Goal: Task Accomplishment & Management: Complete application form

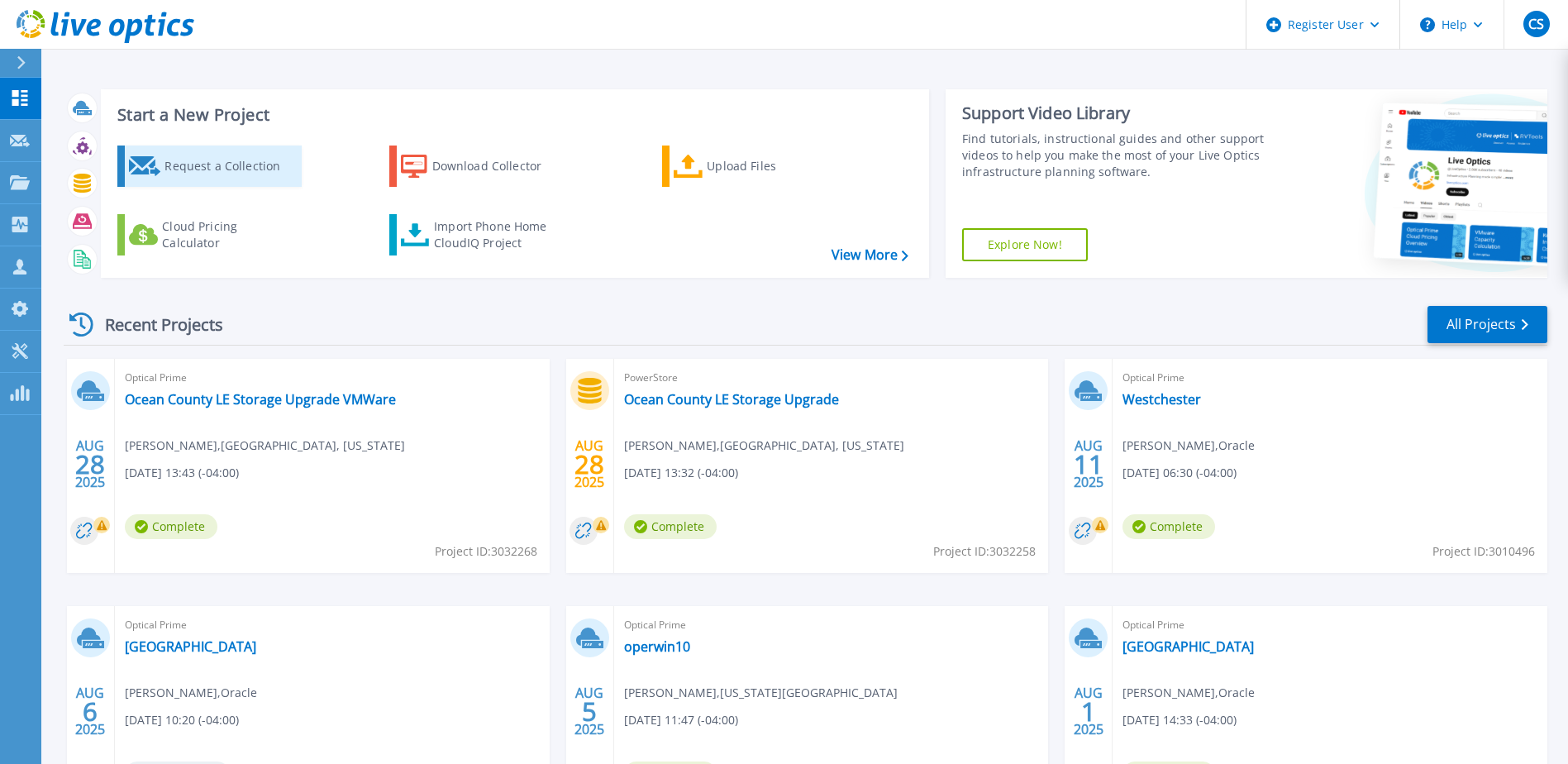
click at [209, 164] on div "Request a Collection" at bounding box center [230, 166] width 132 height 33
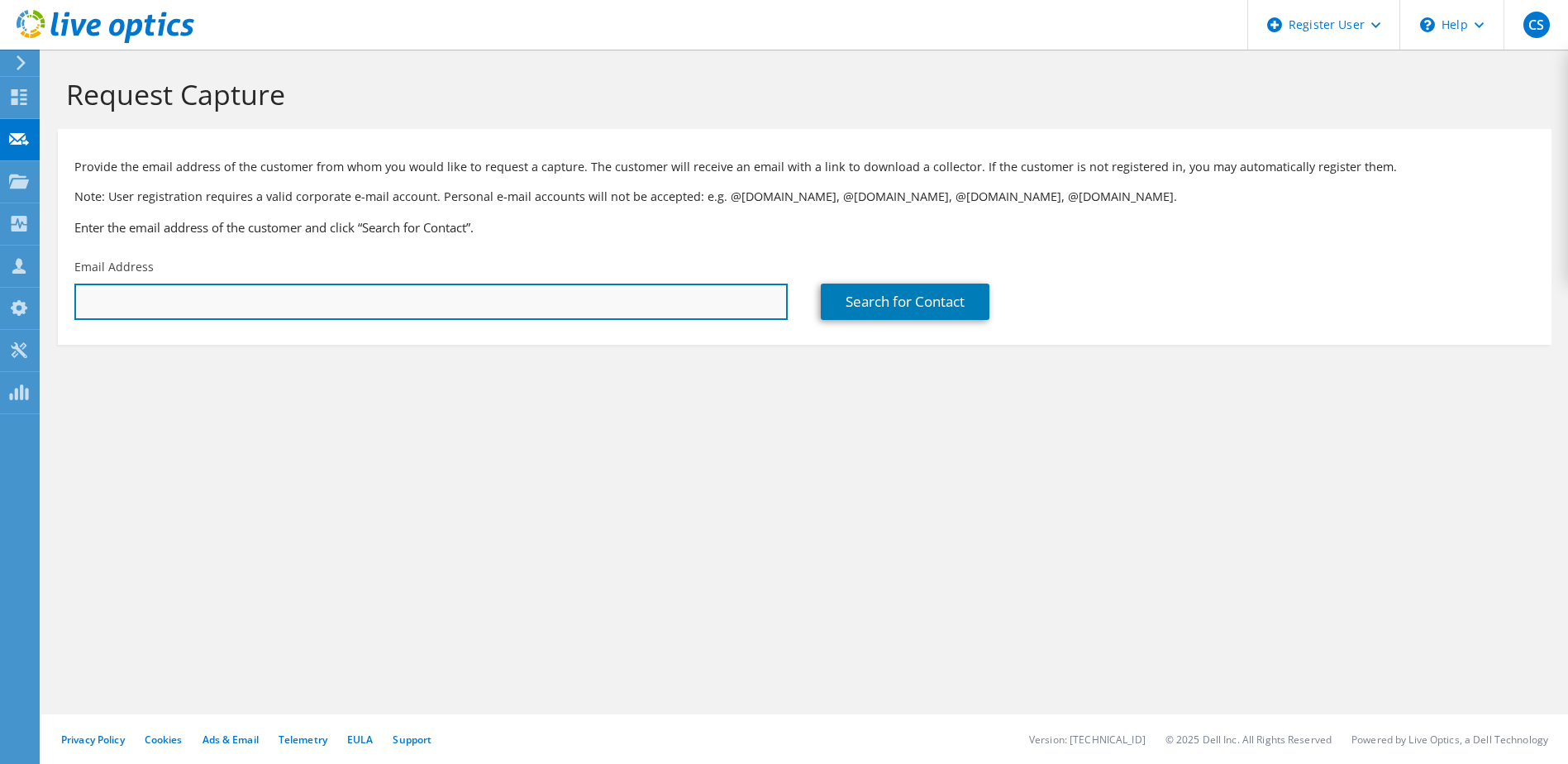
click at [242, 299] on input "text" at bounding box center [431, 301] width 713 height 36
paste input "smyszka@ocean.edu"
type input "smyszka@ocean.edu"
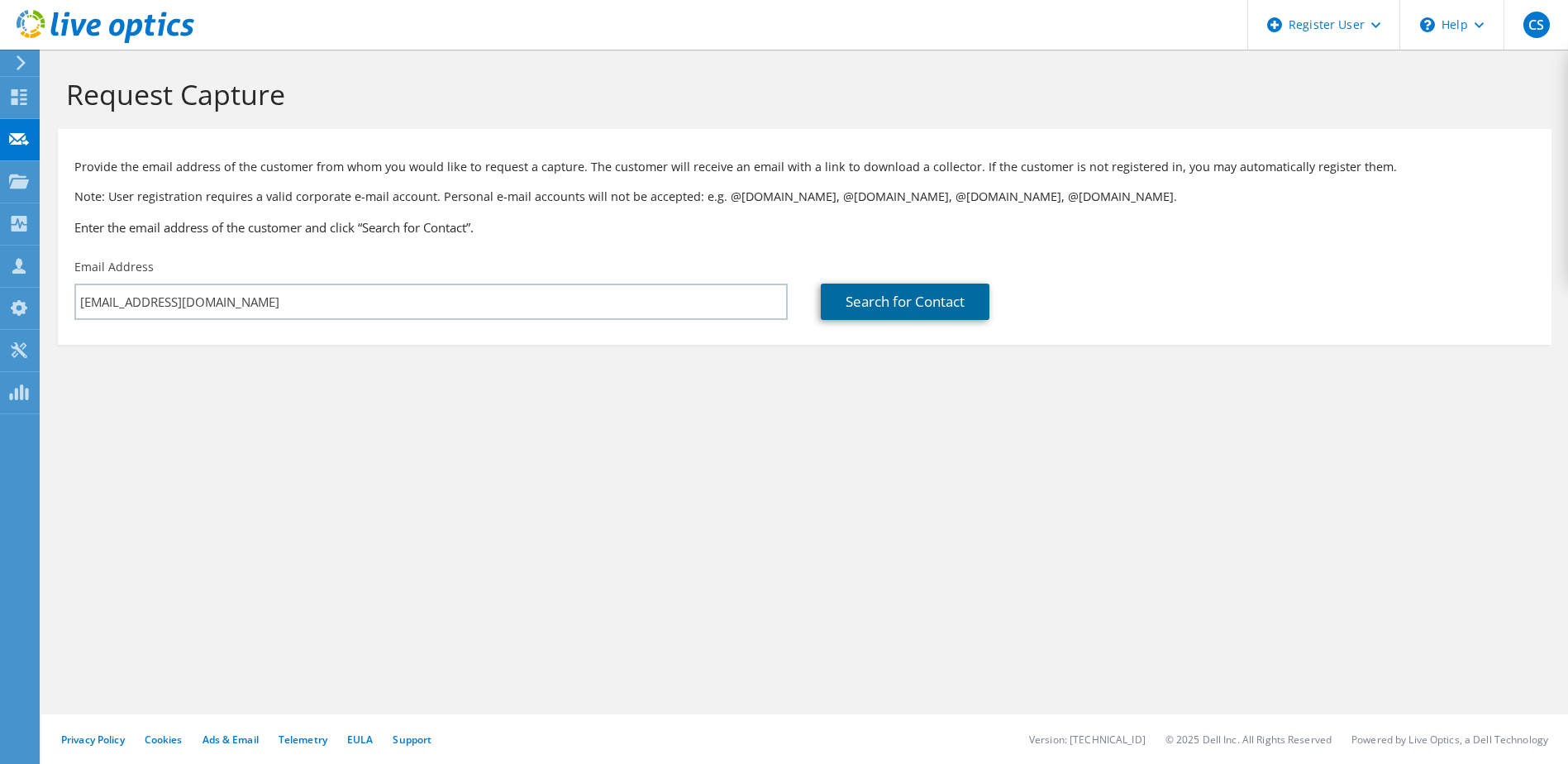
click at [924, 299] on link "Search for Contact" at bounding box center [906, 301] width 169 height 36
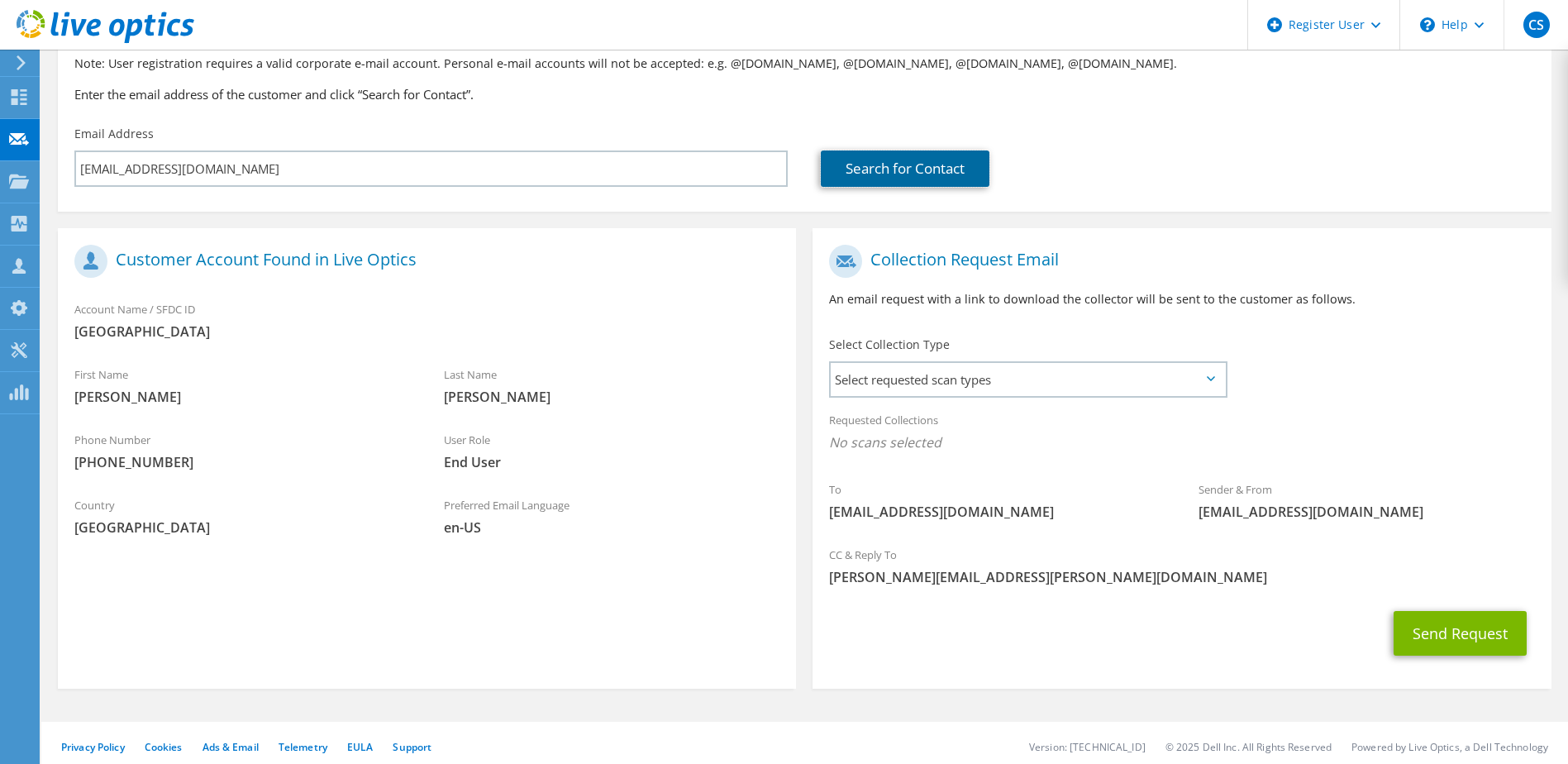
scroll to position [141, 0]
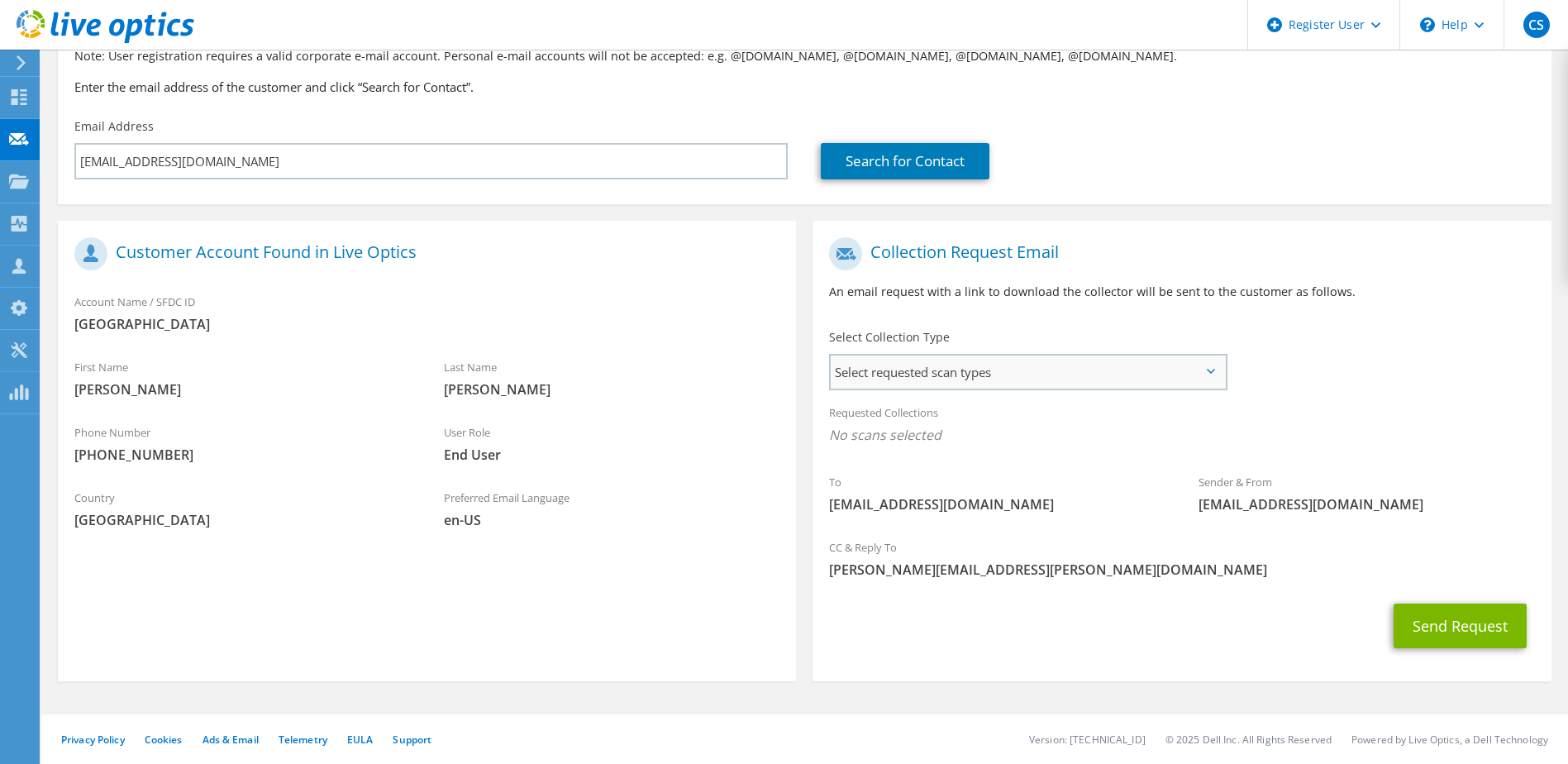
click at [956, 372] on span "Select requested scan types" at bounding box center [1027, 372] width 394 height 33
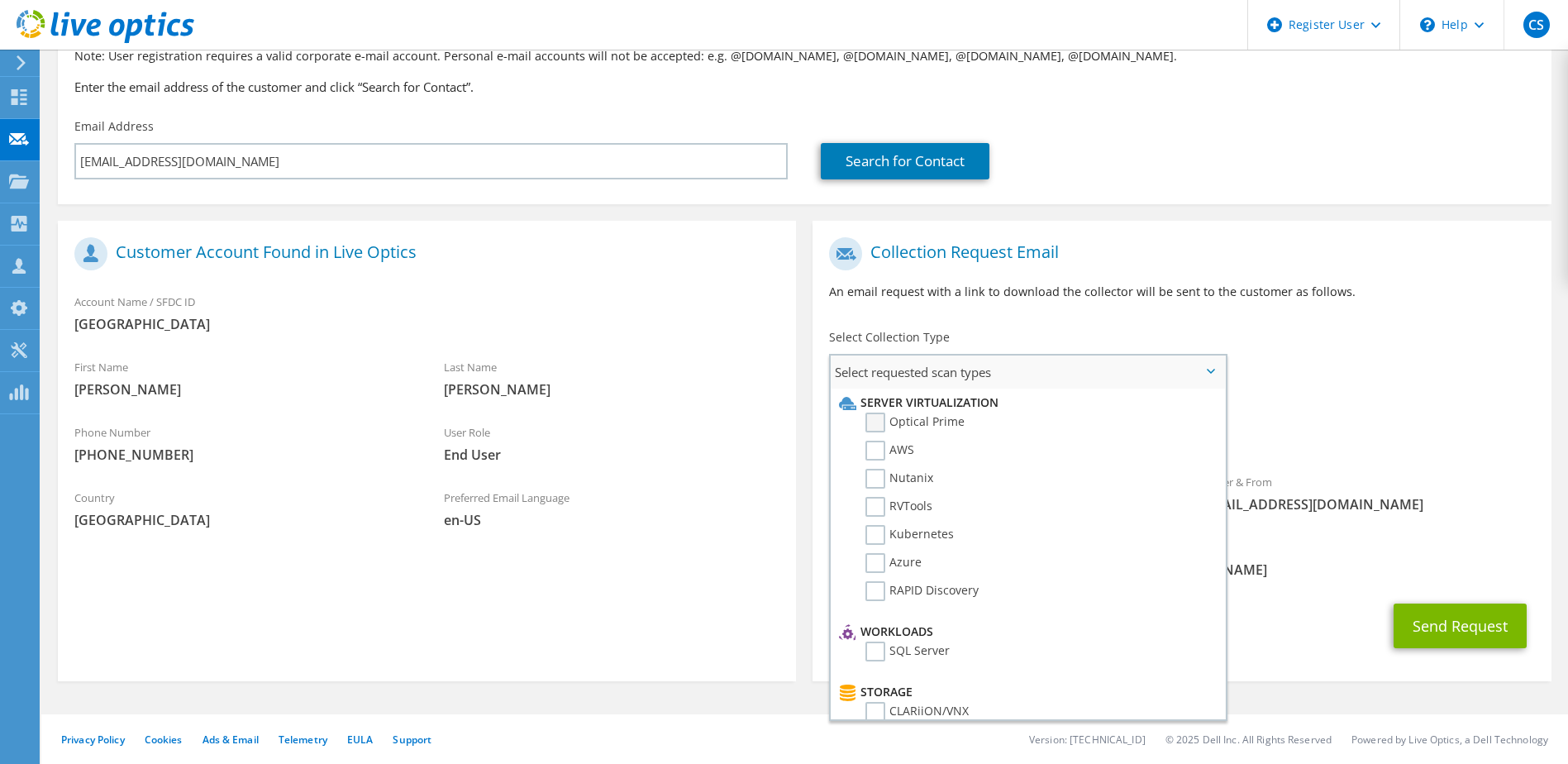
click at [878, 421] on label "Optical Prime" at bounding box center [915, 423] width 99 height 20
click at [0, 0] on input "Optical Prime" at bounding box center [0, 0] width 0 height 0
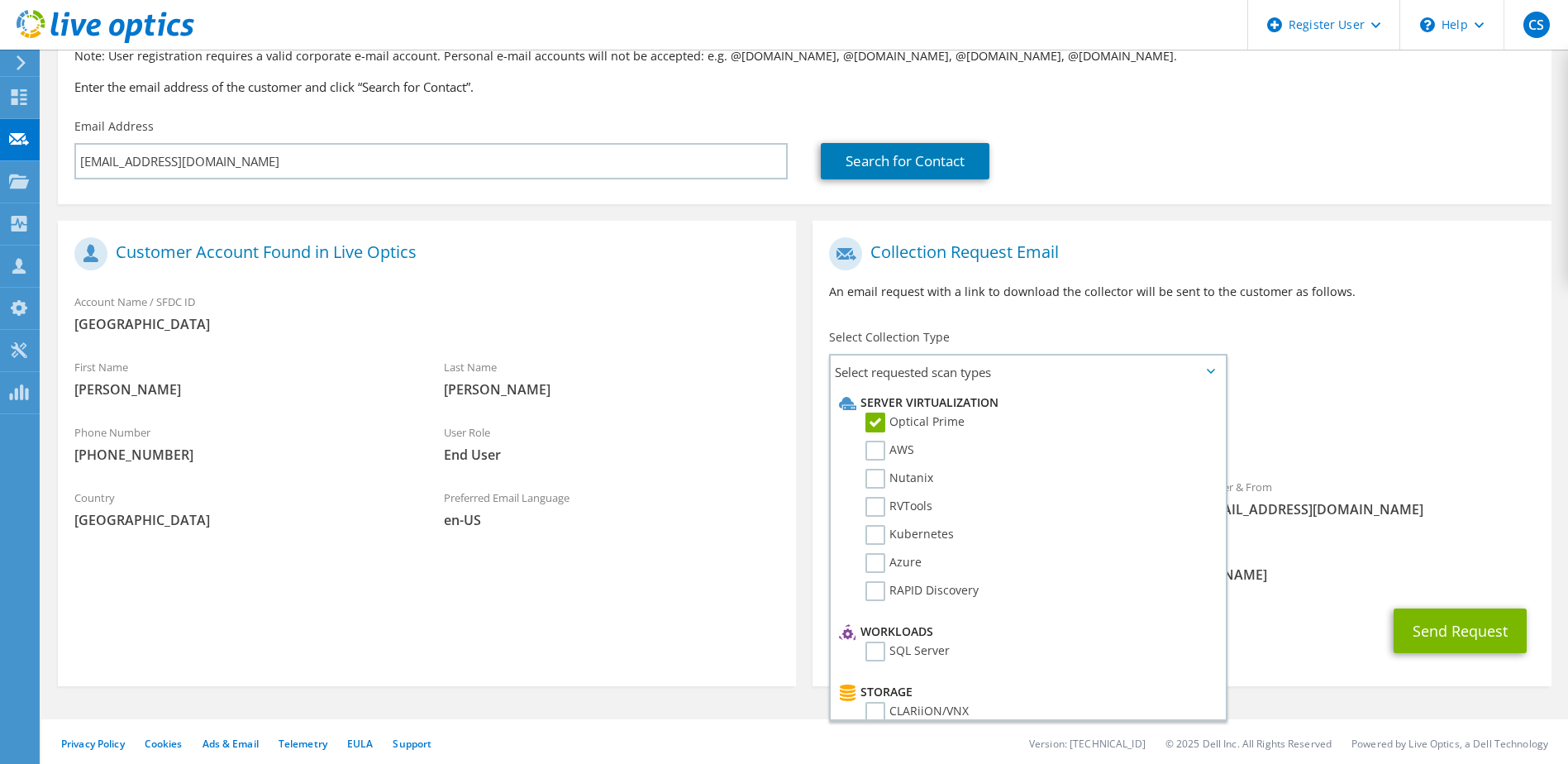
click at [1398, 404] on div "Requested Collections No scans selected Optical Prime" at bounding box center [1181, 427] width 738 height 66
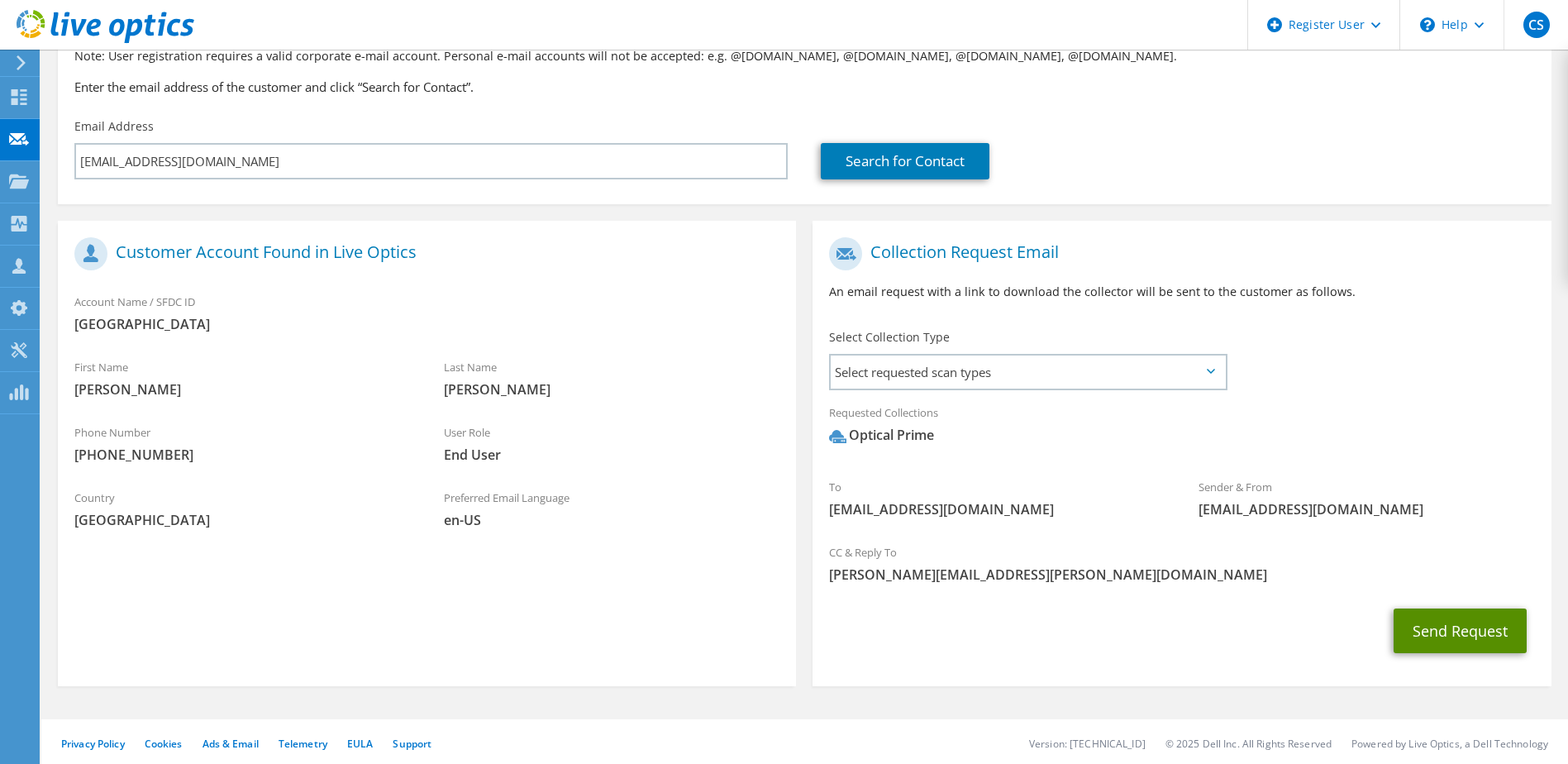
click at [1458, 630] on button "Send Request" at bounding box center [1460, 630] width 133 height 44
